Goal: Information Seeking & Learning: Learn about a topic

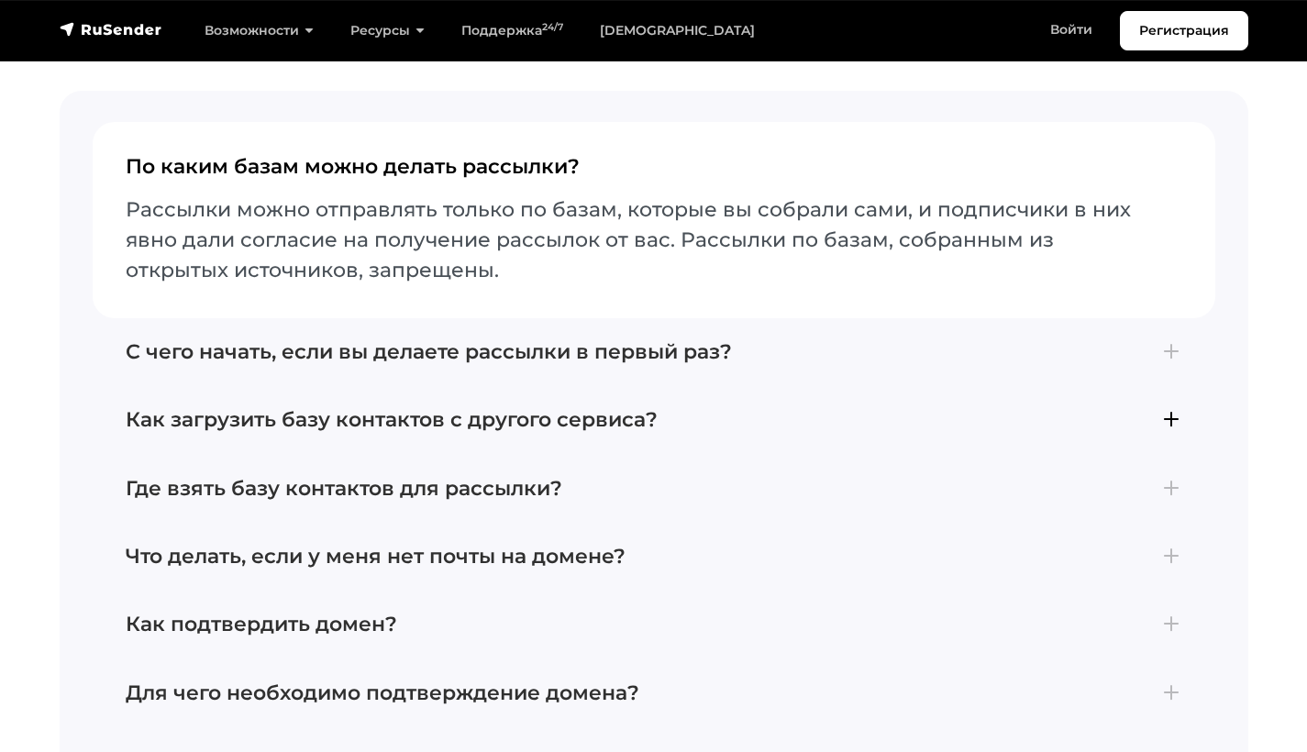
scroll to position [6529, 0]
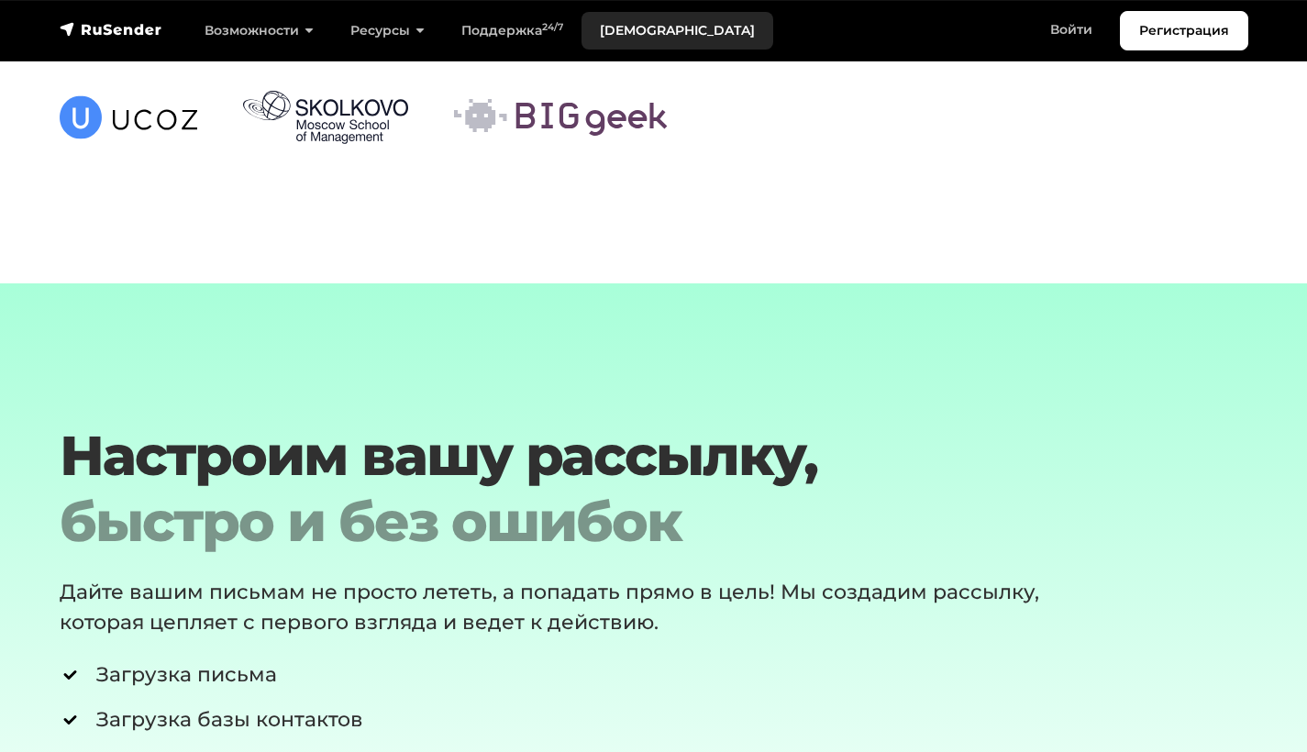
click at [638, 30] on link "[DEMOGRAPHIC_DATA]" at bounding box center [678, 31] width 192 height 38
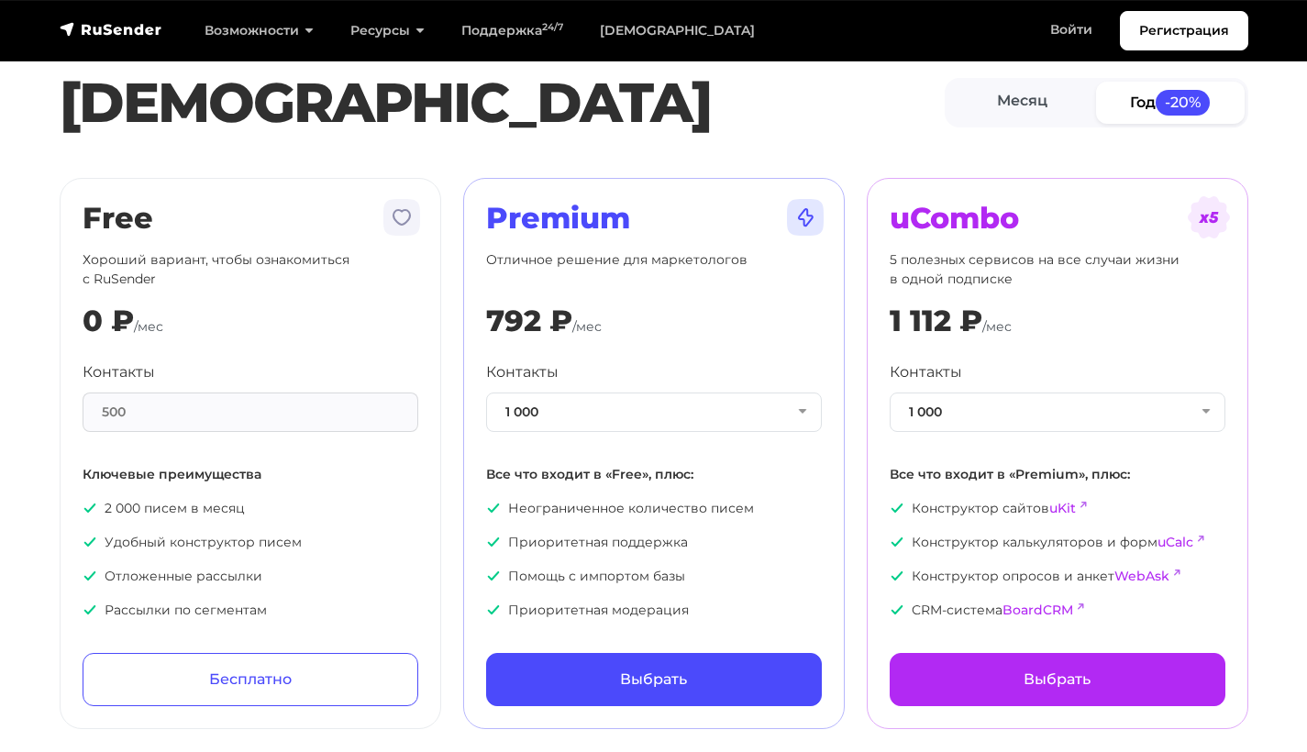
scroll to position [50, 0]
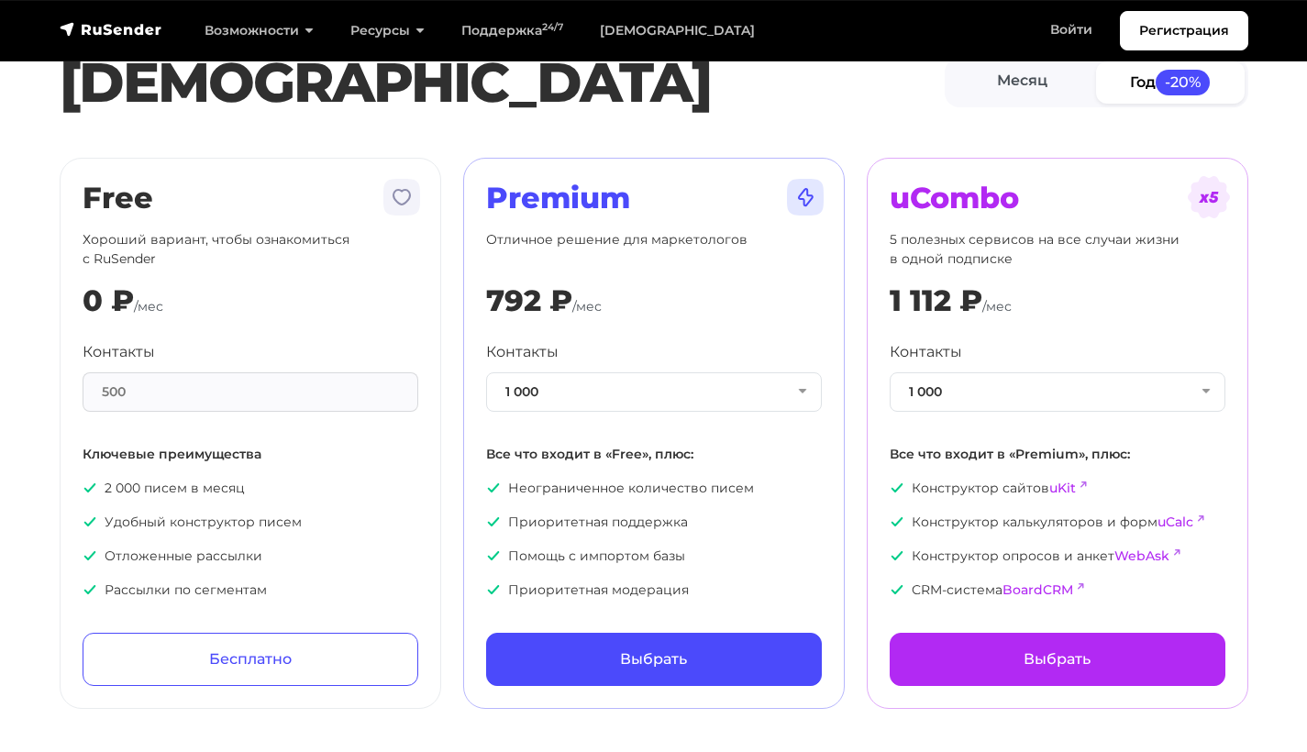
click at [181, 390] on div "500" at bounding box center [251, 391] width 336 height 39
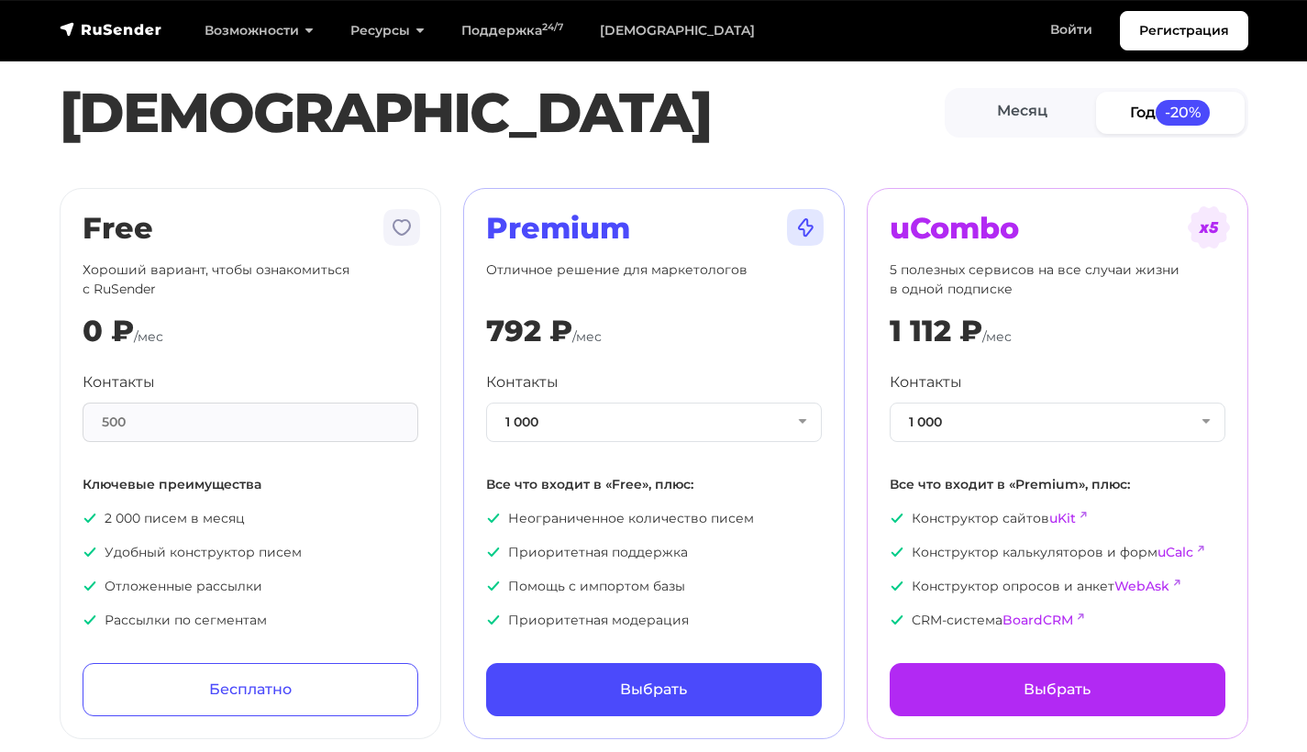
scroll to position [24, 0]
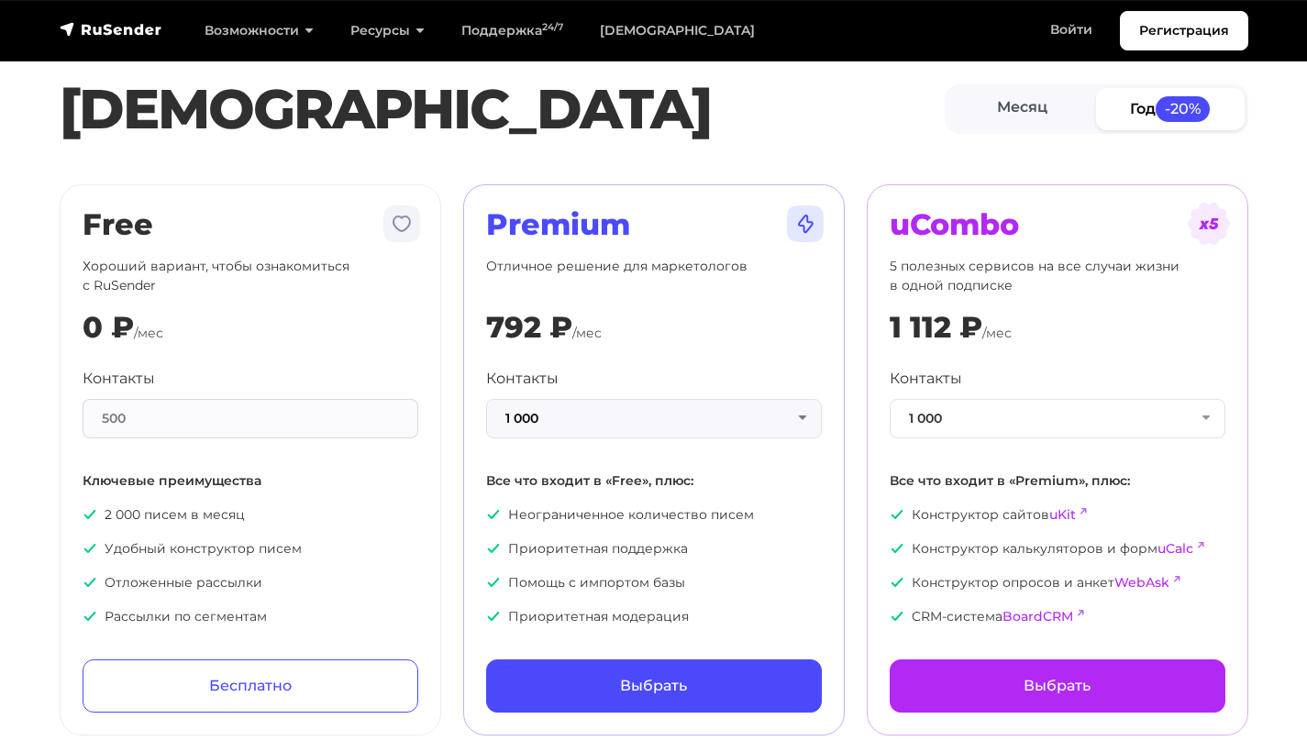
click at [740, 415] on button "1 000" at bounding box center [654, 418] width 336 height 39
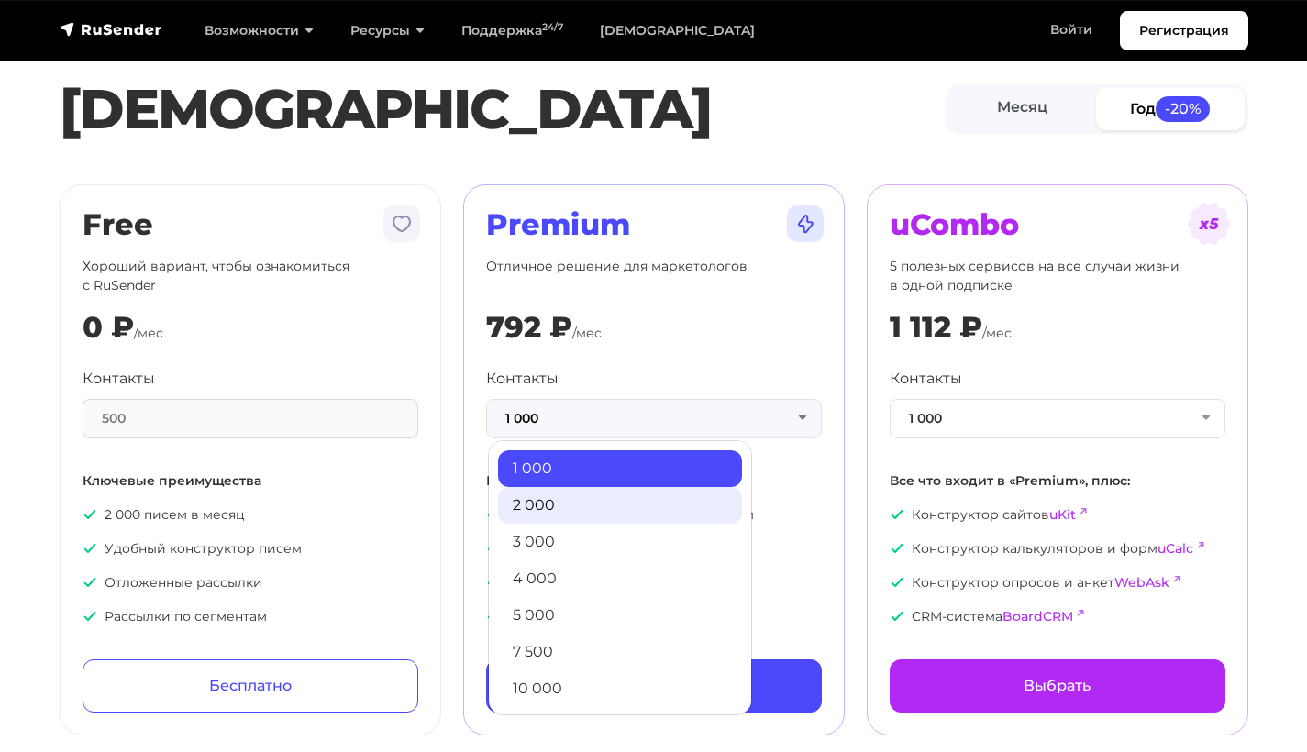
click at [578, 498] on link "2 000" at bounding box center [620, 505] width 244 height 37
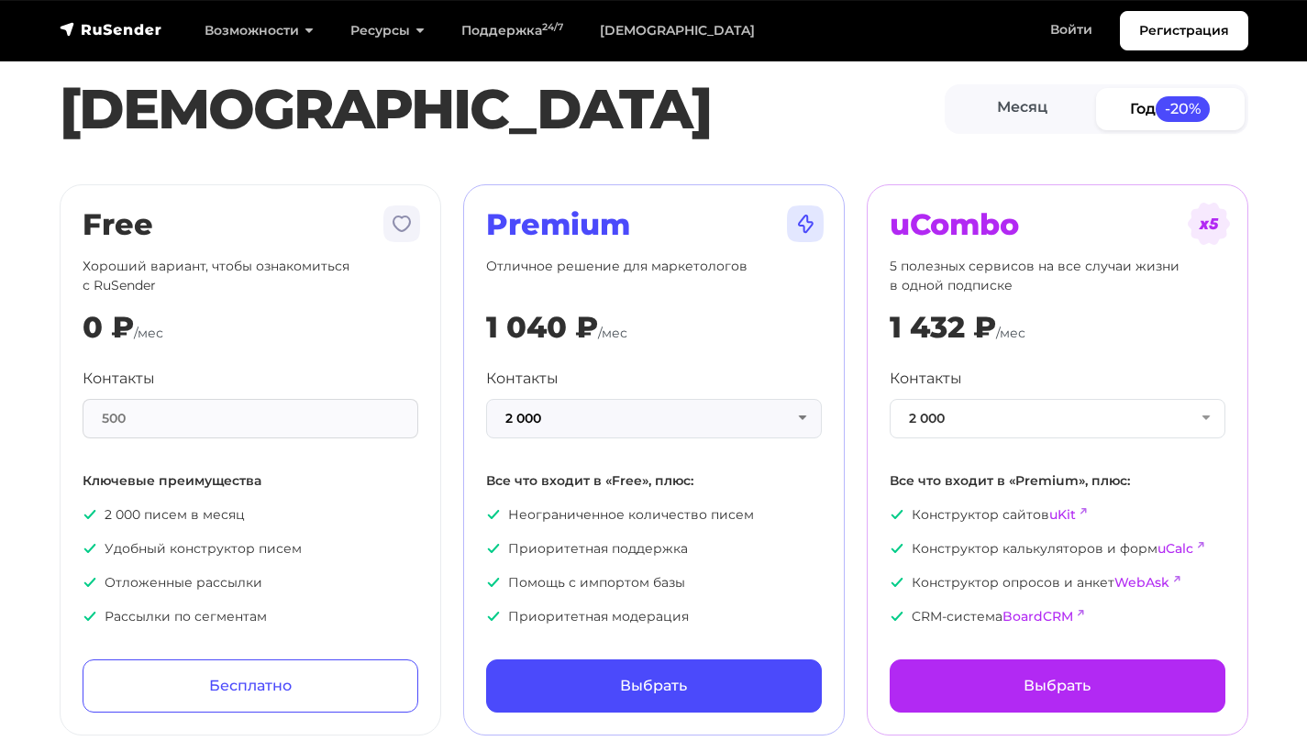
click at [575, 415] on button "2 000" at bounding box center [654, 418] width 336 height 39
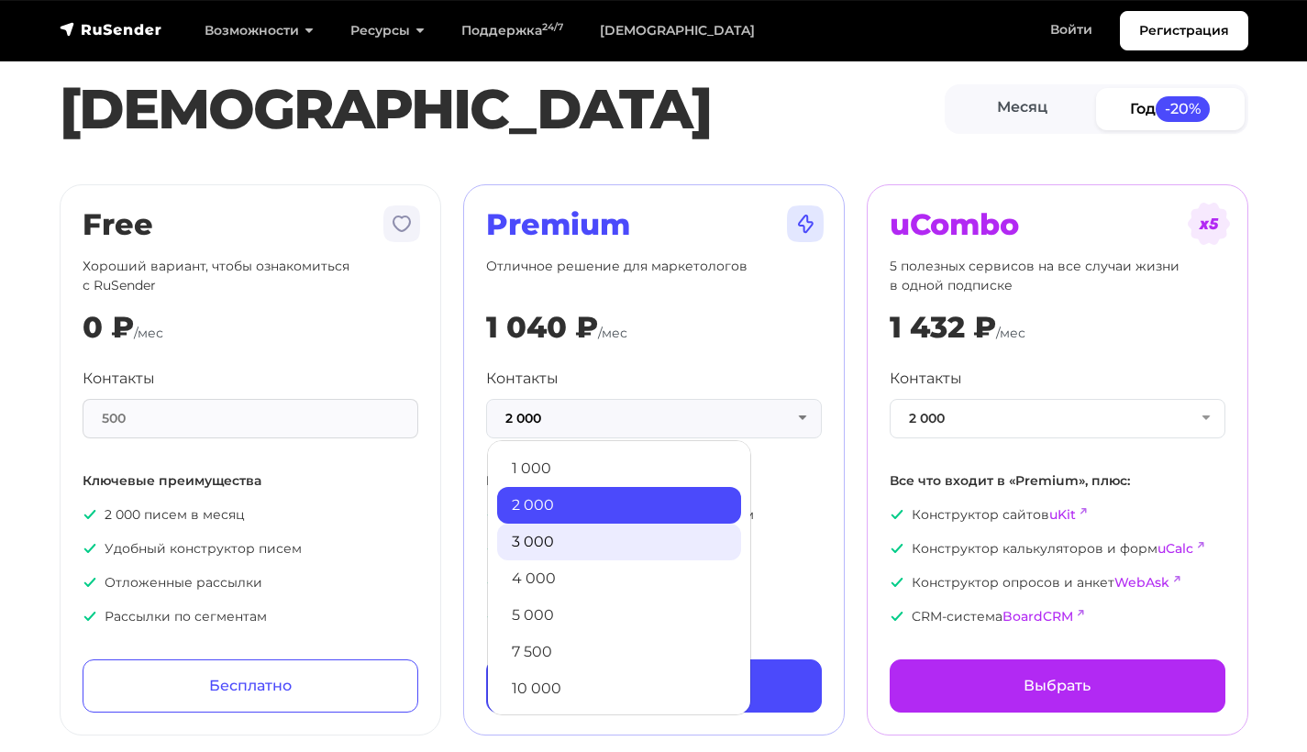
click at [557, 531] on link "3 000" at bounding box center [619, 542] width 244 height 37
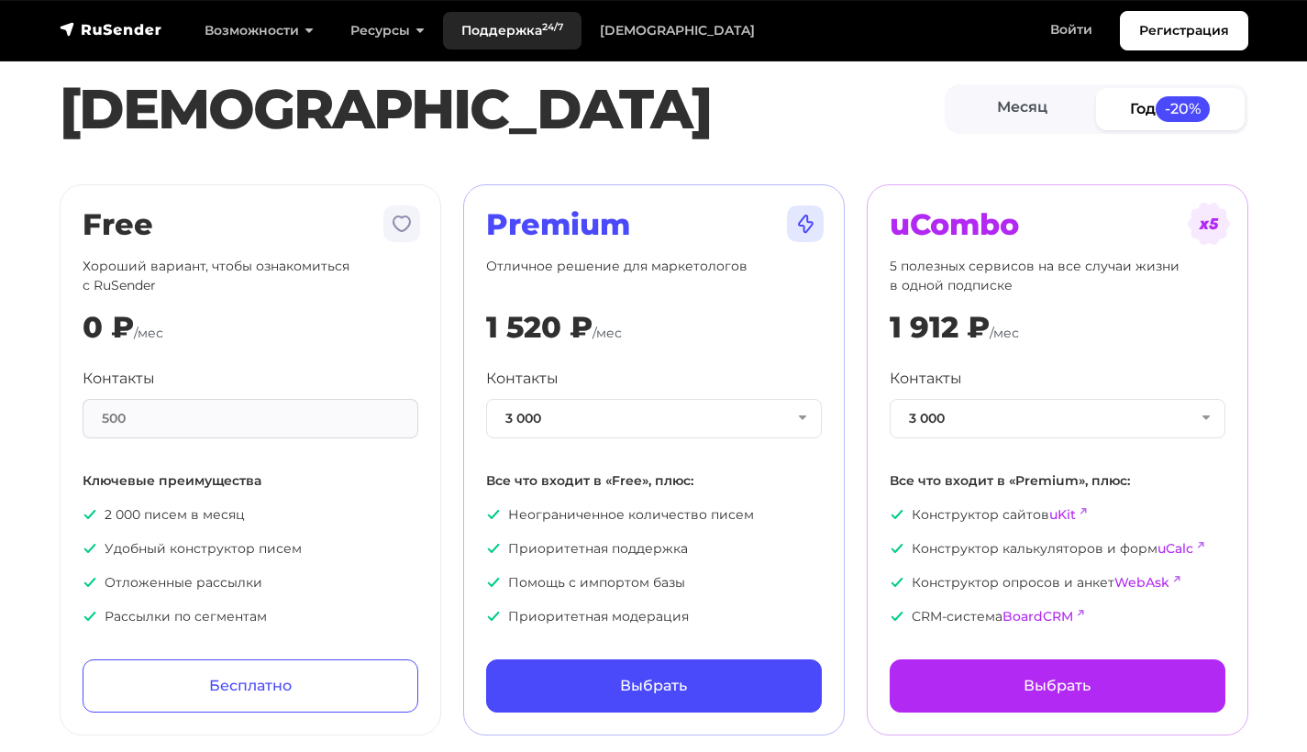
click at [533, 17] on link "Поддержка 24/7" at bounding box center [512, 31] width 139 height 38
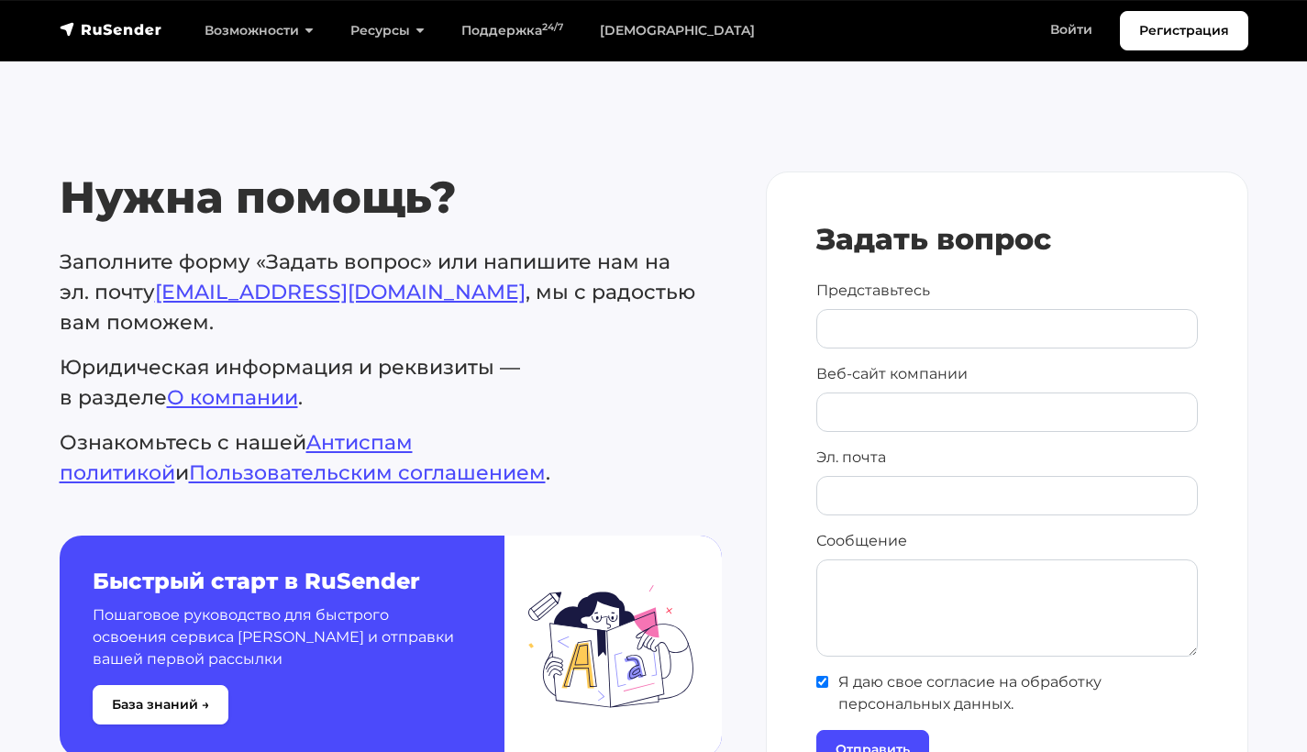
scroll to position [615, 0]
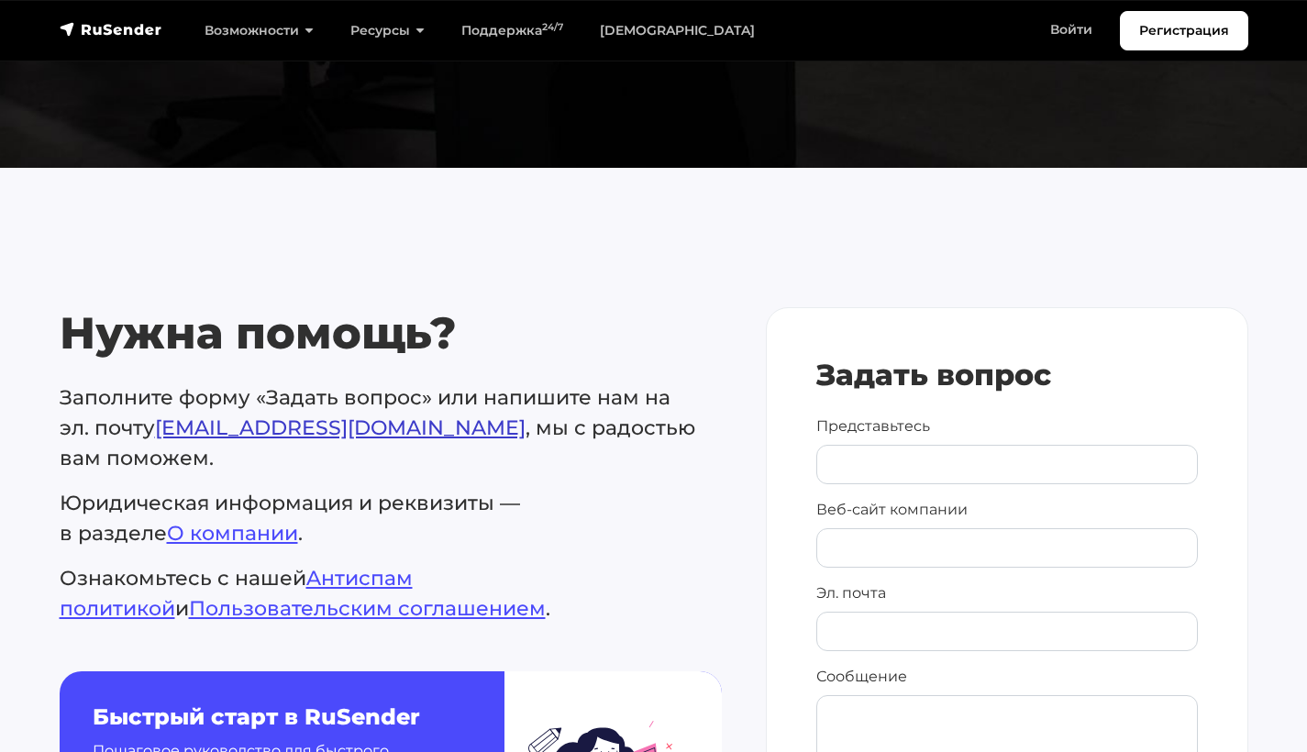
copy p "Заполните форму «Задать вопрос» или напишите нам на эл. почту [EMAIL_ADDRESS][D…"
drag, startPoint x: 380, startPoint y: 424, endPoint x: 159, endPoint y: 427, distance: 221.1
click at [159, 427] on p "Заполните форму «Задать вопрос» или напишите нам на эл. почту [EMAIL_ADDRESS][D…" at bounding box center [391, 427] width 662 height 91
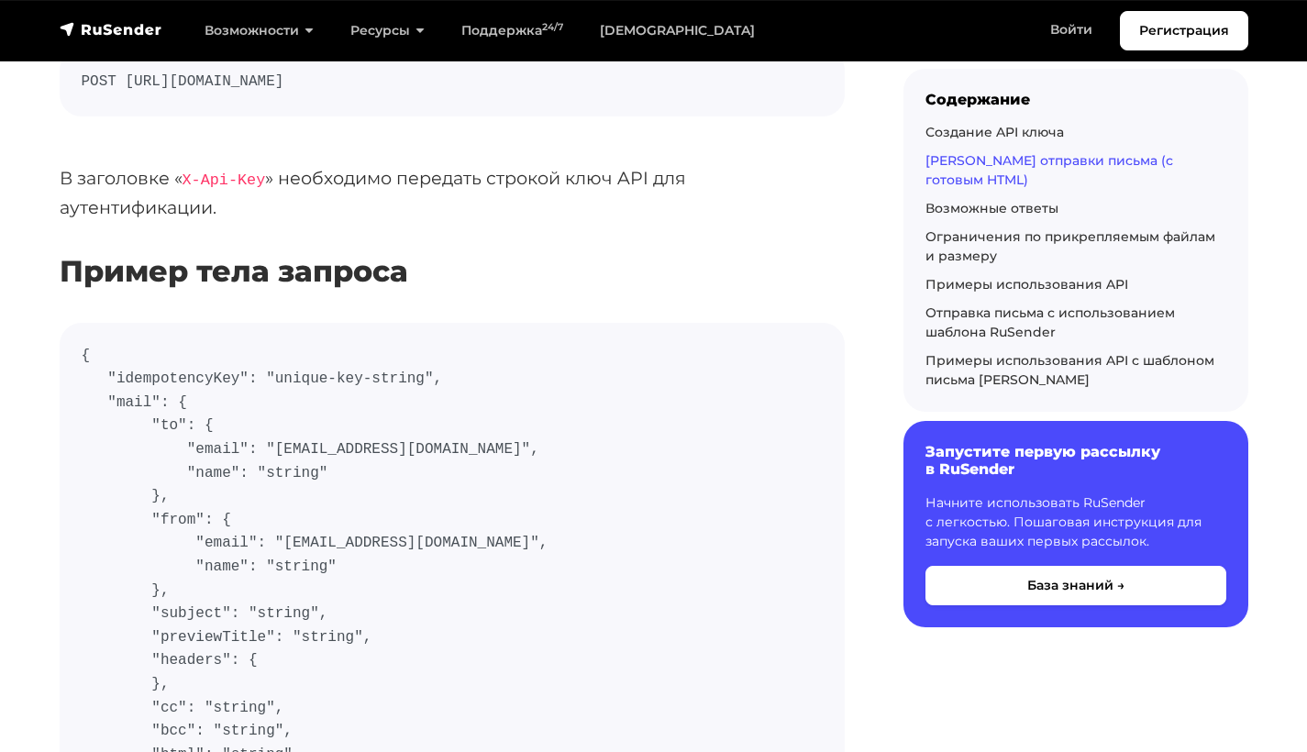
scroll to position [1053, 0]
